Goal: Task Accomplishment & Management: Manage account settings

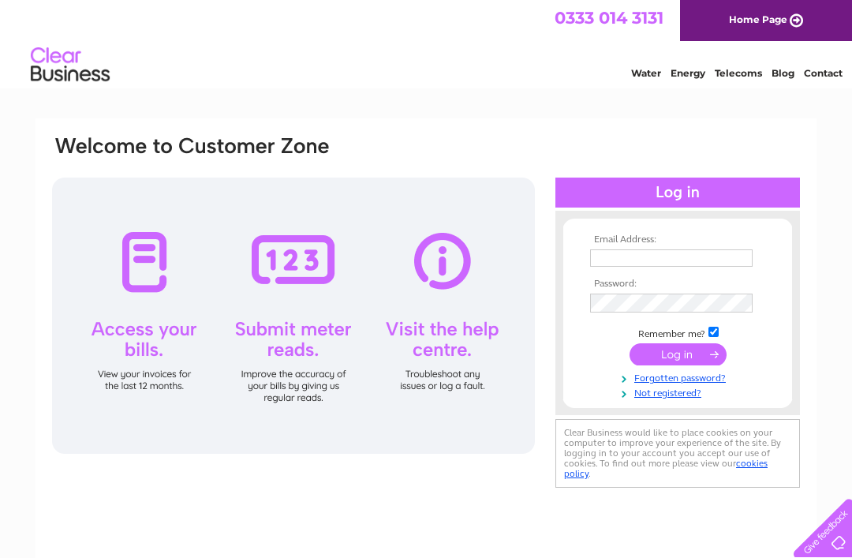
click at [697, 243] on th "Email Address:" at bounding box center [677, 239] width 183 height 11
click at [683, 267] on input "text" at bounding box center [671, 257] width 163 height 17
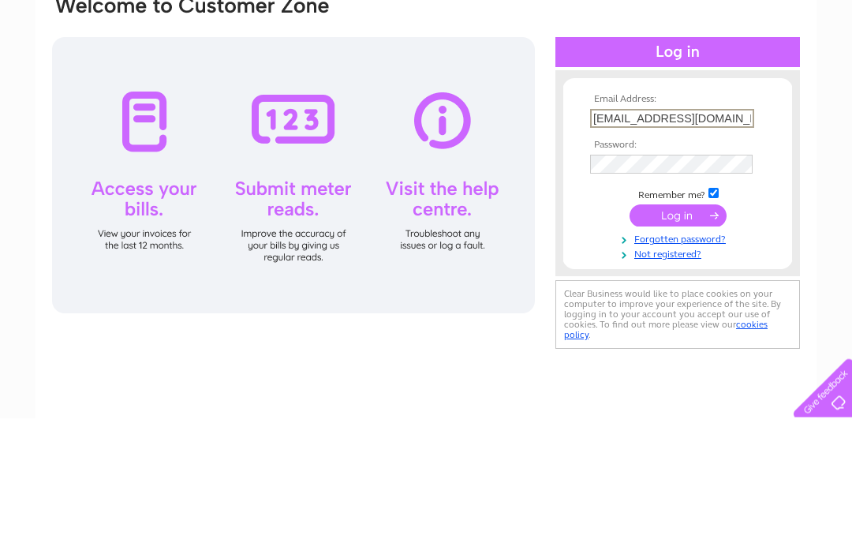
type input "Jasonhogg@hotmail.Co.uk"
click at [677, 345] on input "submit" at bounding box center [678, 356] width 97 height 22
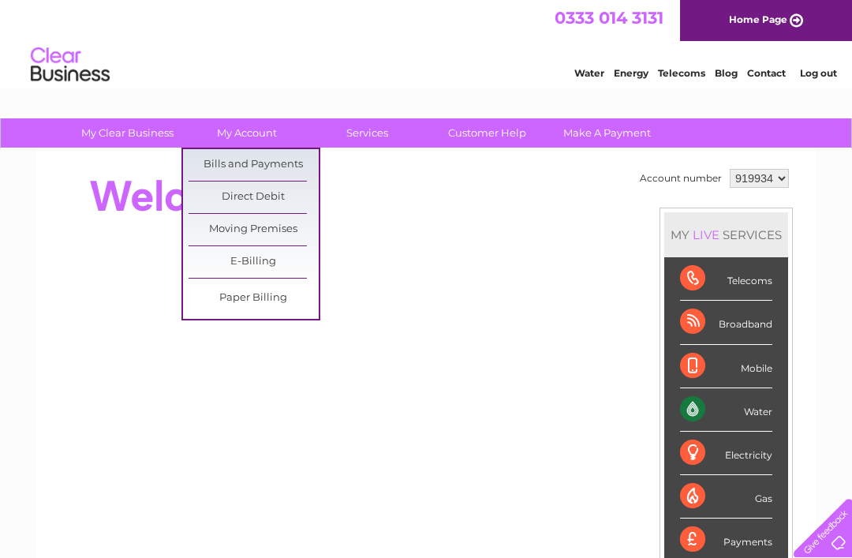
click at [294, 162] on link "Bills and Payments" at bounding box center [254, 165] width 130 height 32
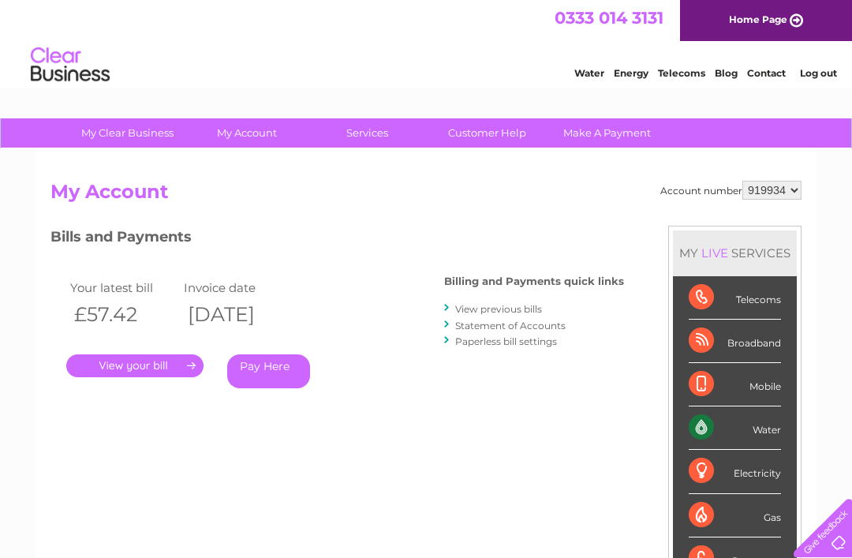
click at [174, 368] on link "." at bounding box center [134, 365] width 137 height 23
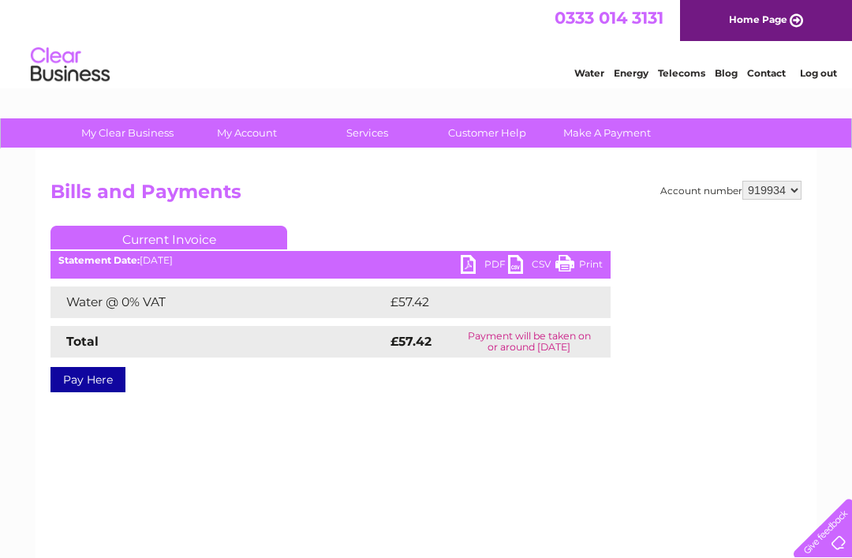
click at [466, 267] on link "PDF" at bounding box center [484, 266] width 47 height 23
